Goal: Information Seeking & Learning: Learn about a topic

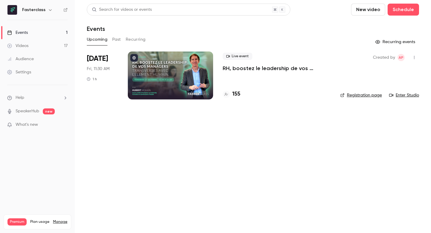
click at [115, 35] on button "Past" at bounding box center [116, 40] width 9 height 10
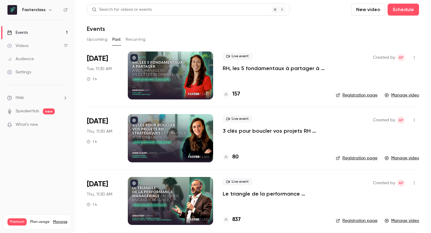
click at [187, 84] on div at bounding box center [170, 75] width 85 height 48
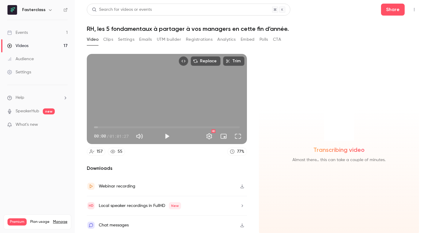
scroll to position [2, 0]
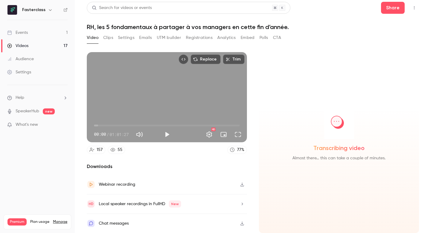
click at [241, 185] on icon "button" at bounding box center [242, 184] width 5 height 4
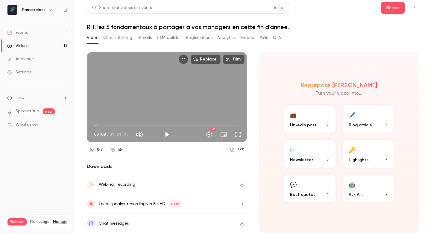
click at [142, 37] on button "Emails" at bounding box center [145, 38] width 13 height 10
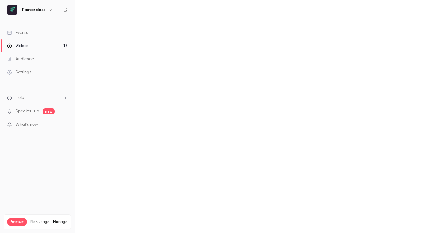
click at [0, 0] on button "Settings" at bounding box center [0, 0] width 0 height 0
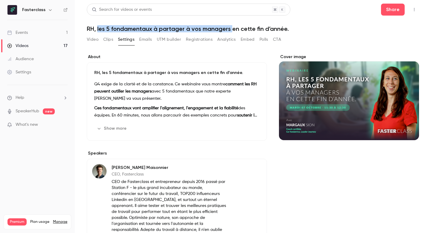
drag, startPoint x: 98, startPoint y: 28, endPoint x: 230, endPoint y: 28, distance: 131.9
click at [230, 28] on h1 "RH, les 5 fondamentaux à partager à vos managers en cette fin d’année." at bounding box center [253, 28] width 332 height 7
copy h1 "les 5 fondamentaux à partager à vos managers"
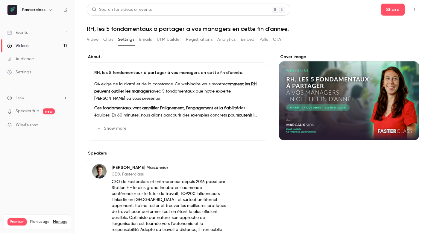
click at [158, 100] on p "Q4 exige de la clarté et de la constance. Ce webinaire vous montre comment les …" at bounding box center [176, 91] width 165 height 22
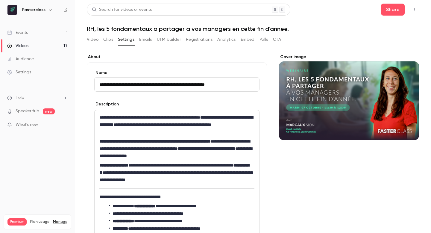
click at [156, 122] on strong "**********" at bounding box center [175, 120] width 153 height 11
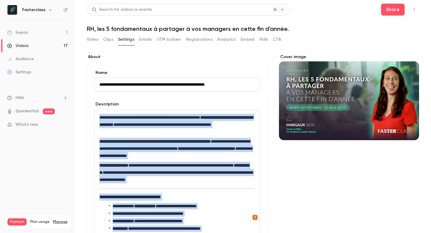
copy div "**********"
